Goal: Information Seeking & Learning: Learn about a topic

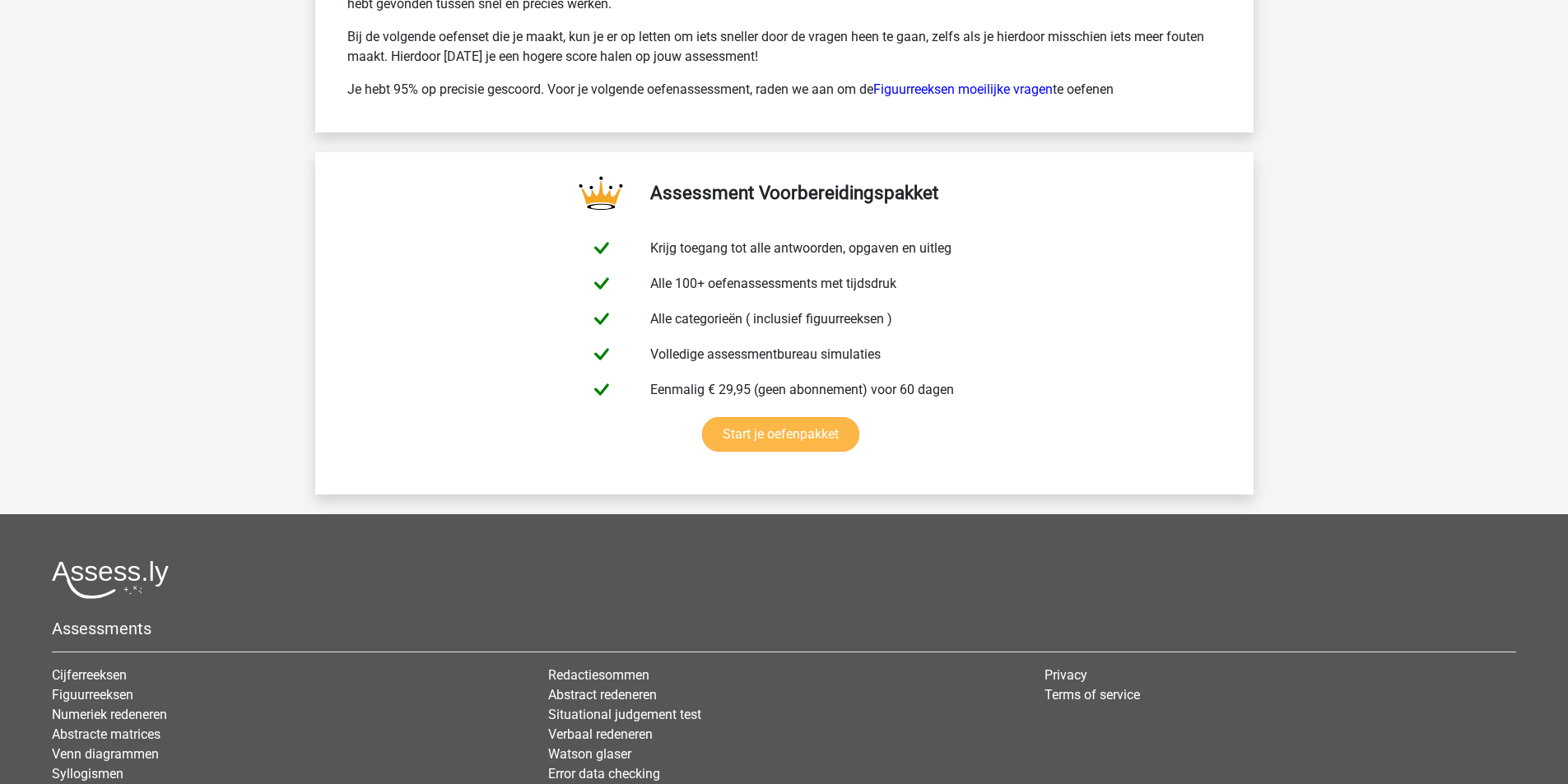
scroll to position [2618, 0]
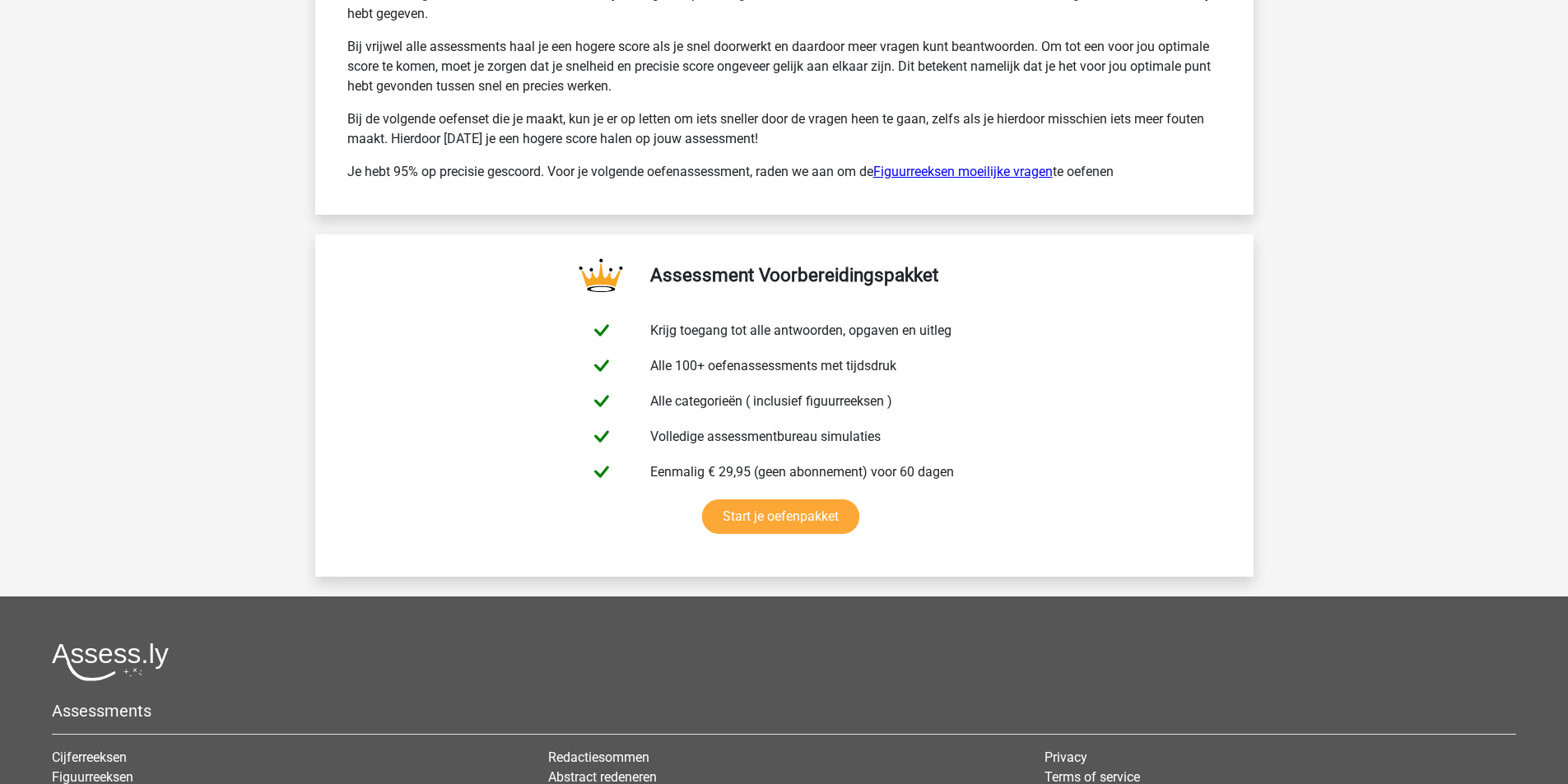
click at [936, 168] on link "Figuurreeksen moeilijke vragen" at bounding box center [963, 171] width 179 height 15
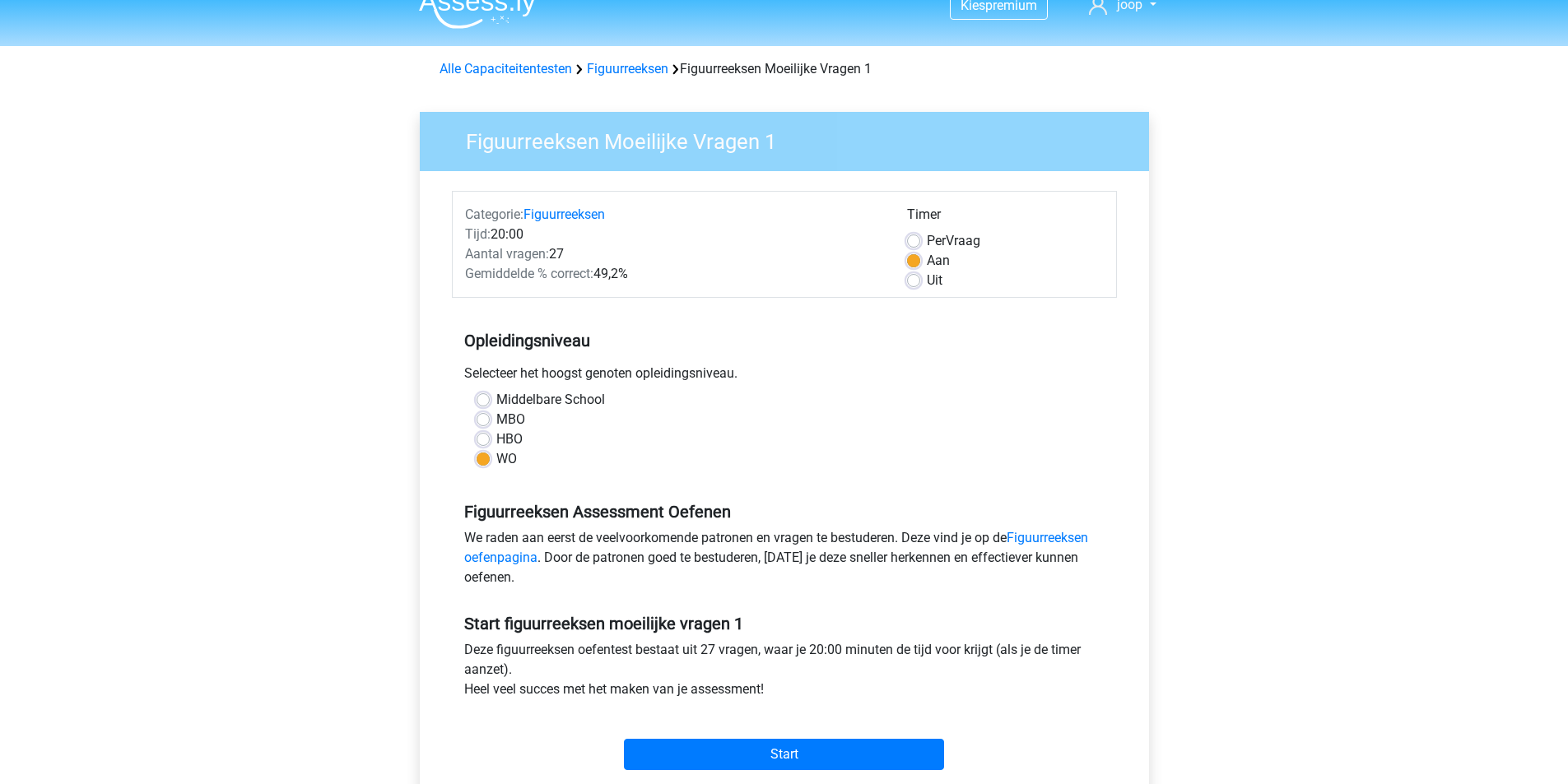
scroll to position [247, 0]
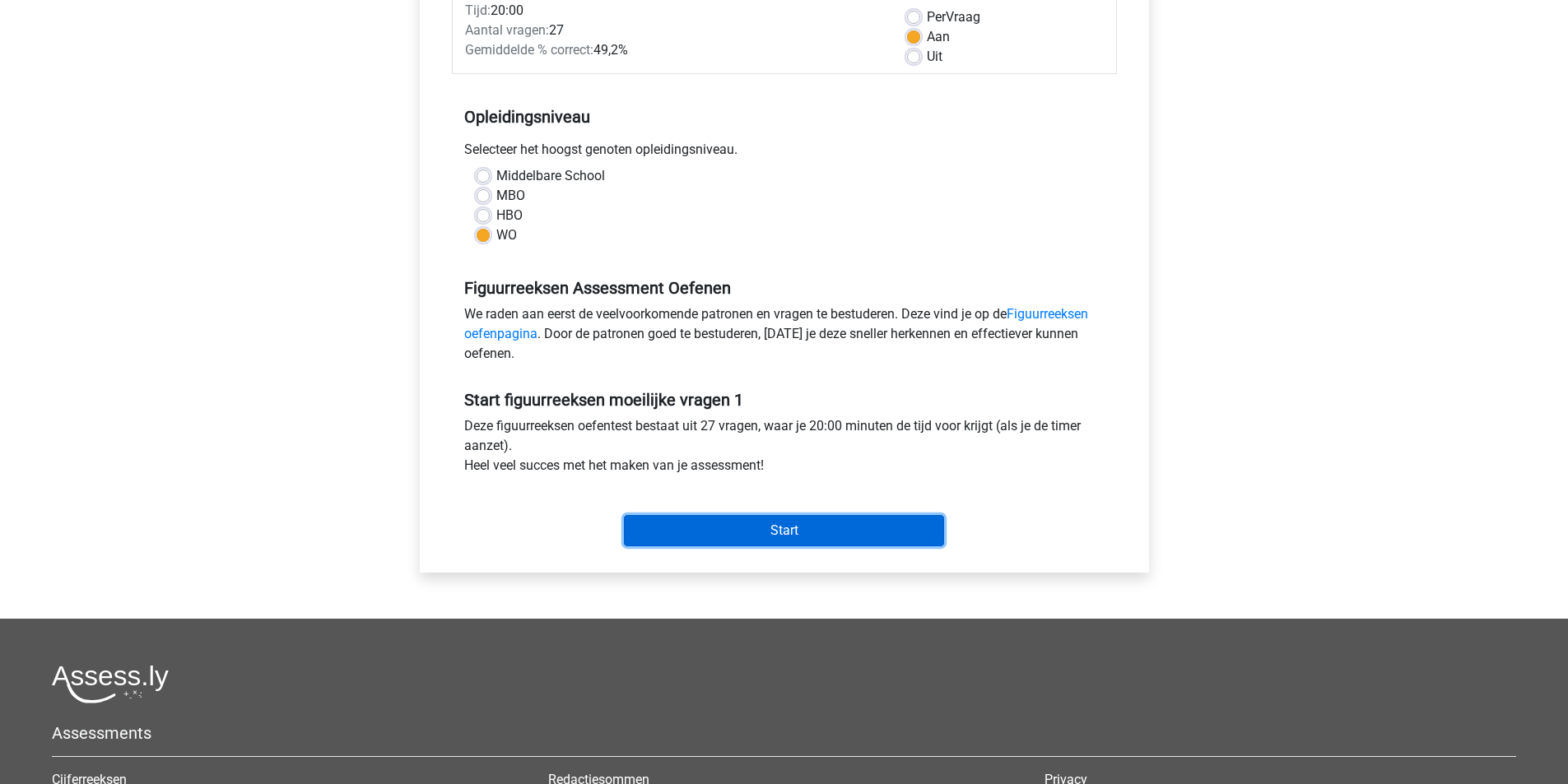
click at [790, 531] on input "Start" at bounding box center [784, 530] width 320 height 31
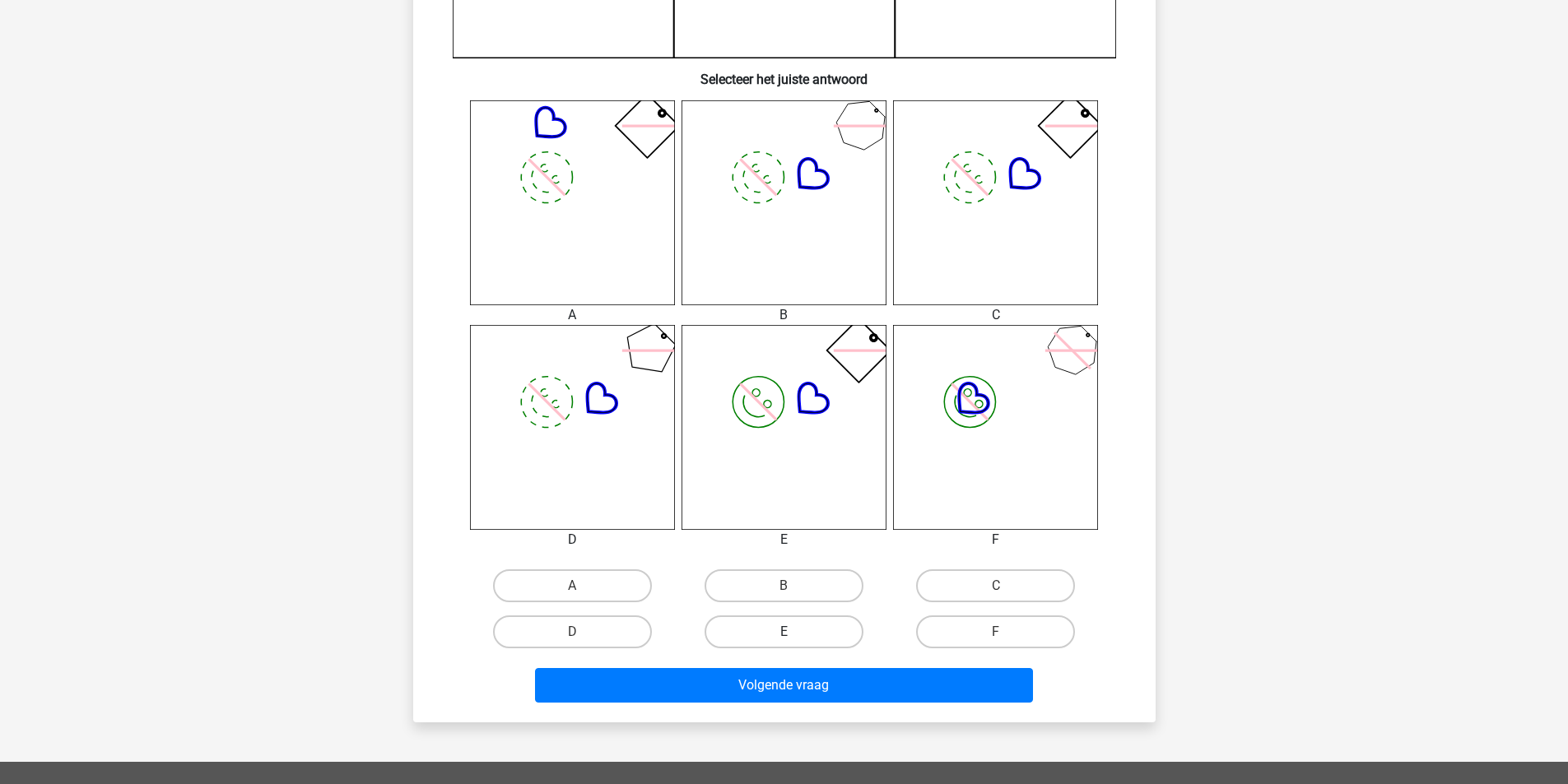
scroll to position [576, 0]
click at [801, 592] on label "B" at bounding box center [784, 585] width 159 height 33
click at [795, 592] on input "B" at bounding box center [789, 591] width 11 height 11
radio input "true"
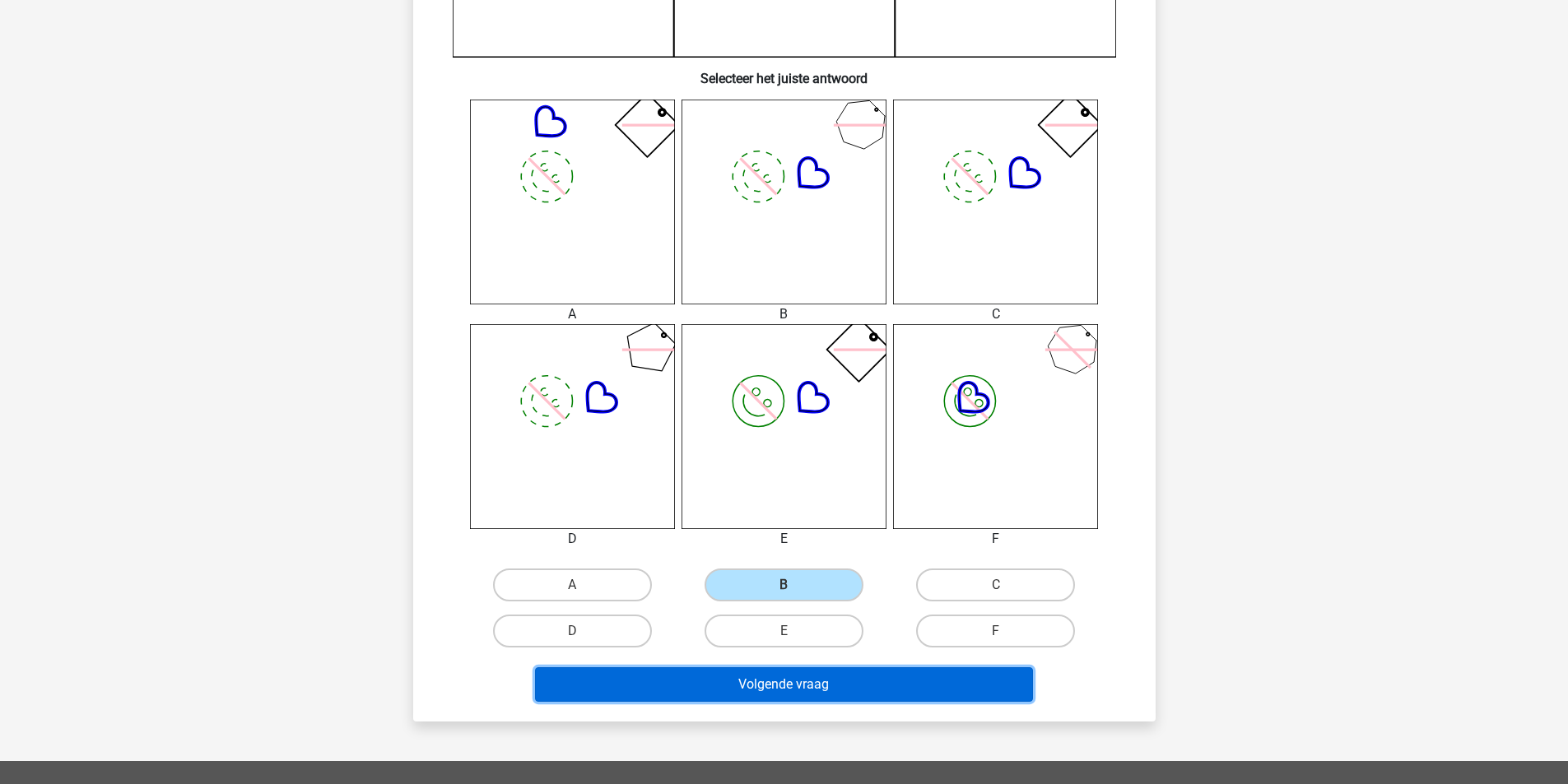
click at [831, 691] on button "Volgende vraag" at bounding box center [784, 685] width 498 height 35
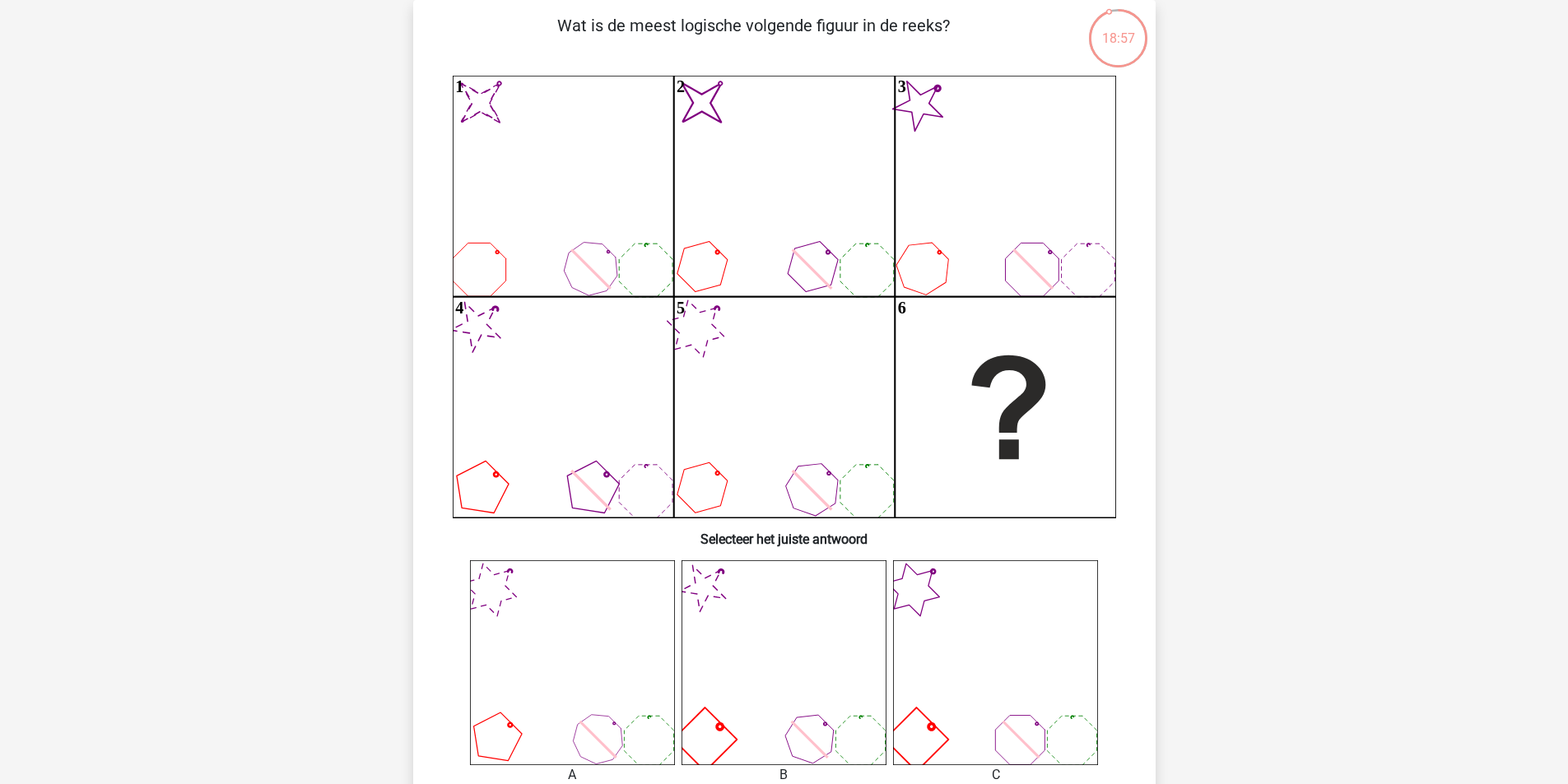
scroll to position [0, 0]
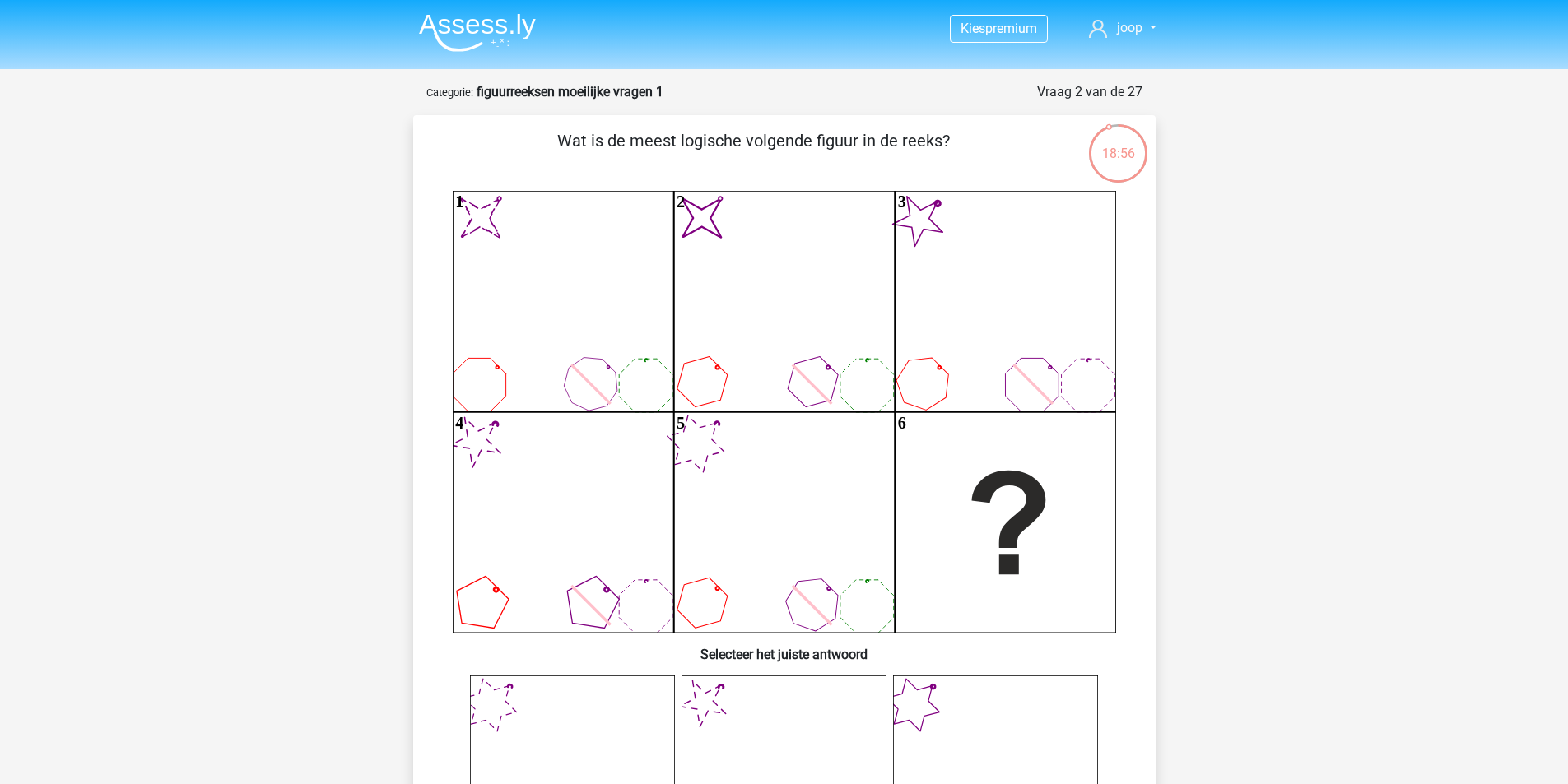
click at [481, 27] on img at bounding box center [478, 33] width 117 height 39
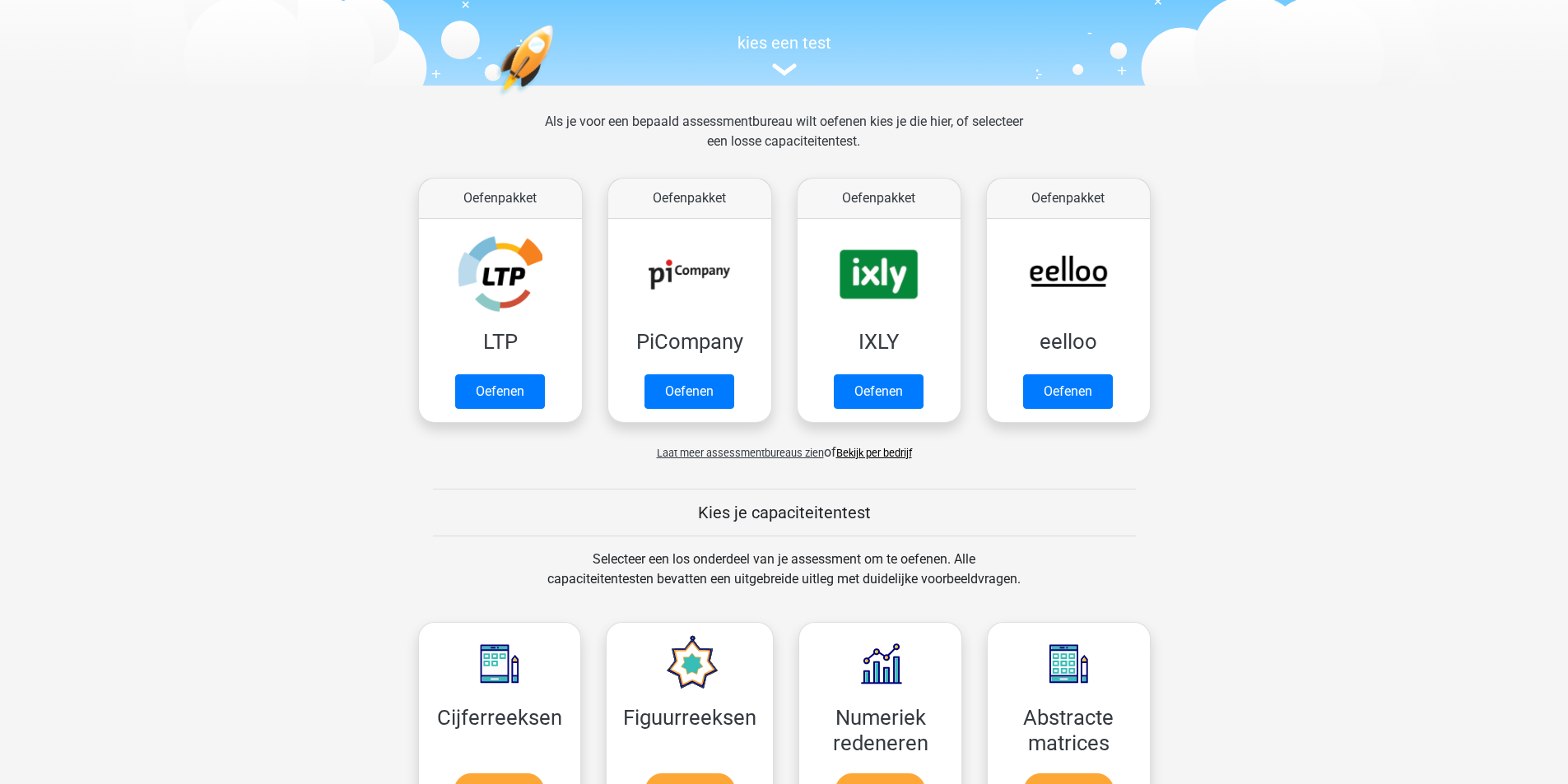
scroll to position [412, 0]
